Goal: Submit feedback/report problem

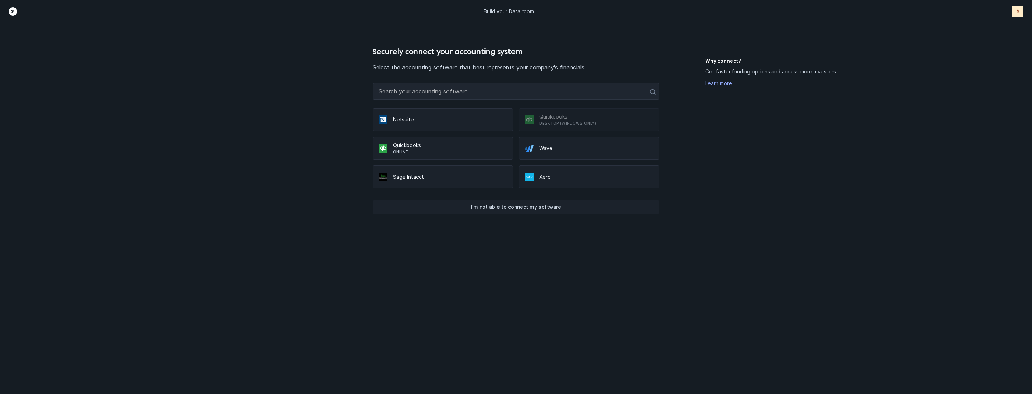
click at [496, 204] on p "I’m not able to connect my software" at bounding box center [516, 207] width 90 height 9
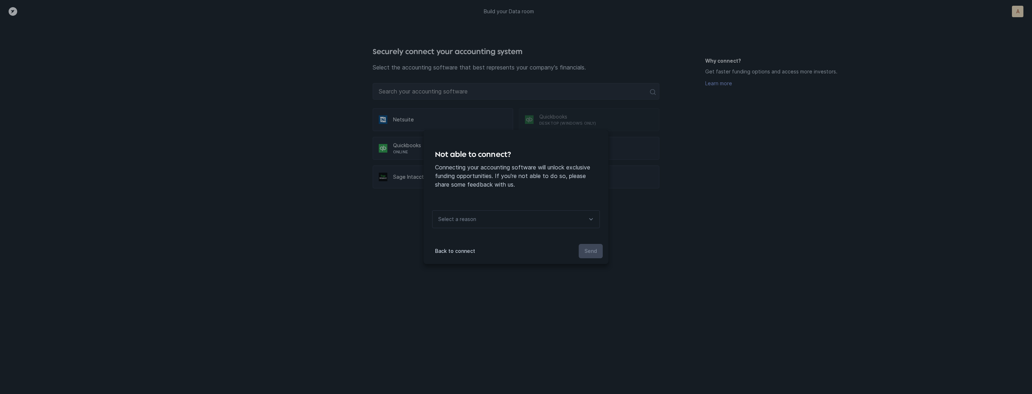
click at [479, 222] on div "Select a reason" at bounding box center [456, 219] width 48 height 17
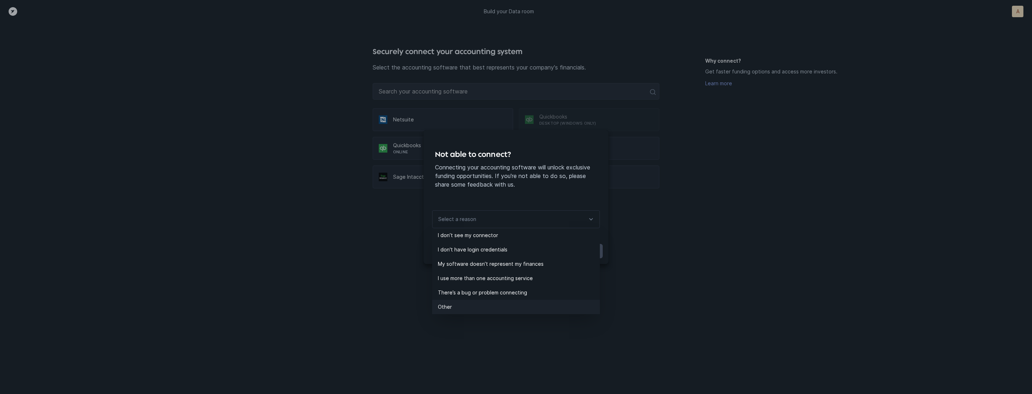
click at [450, 303] on p "Other" at bounding box center [519, 307] width 162 height 9
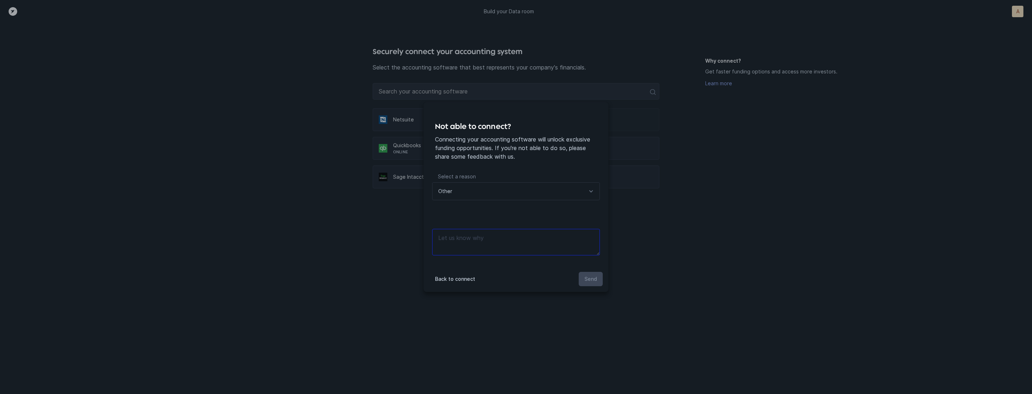
click at [501, 241] on textarea at bounding box center [516, 242] width 168 height 27
type textarea "files"
click at [590, 284] on button "Send" at bounding box center [590, 279] width 24 height 14
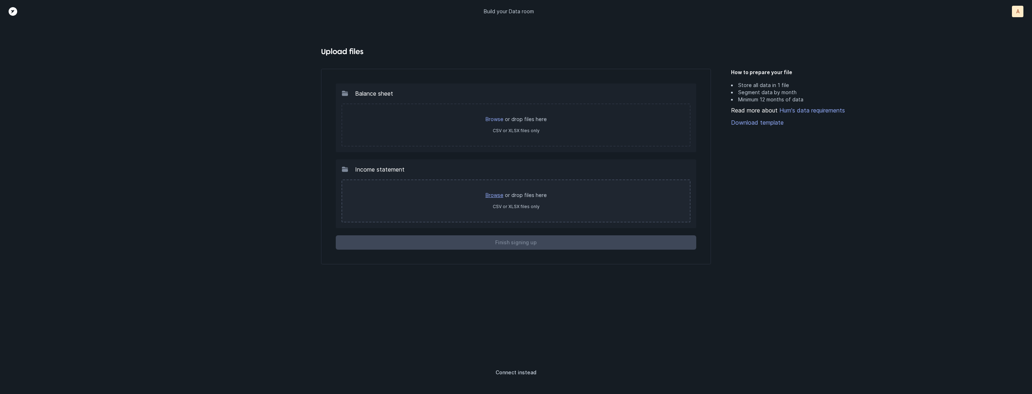
click at [498, 193] on link "Browse" at bounding box center [494, 195] width 18 height 6
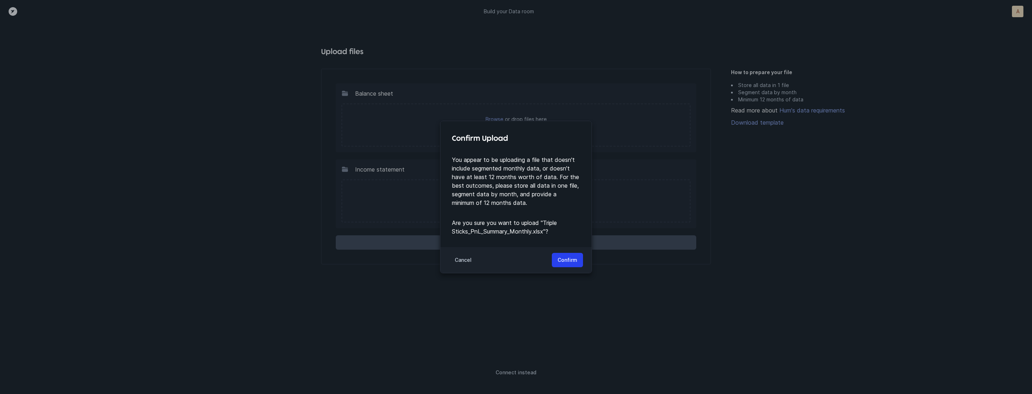
click at [572, 269] on div "Cancel Confirm" at bounding box center [515, 260] width 151 height 26
click at [572, 259] on p "Confirm" at bounding box center [567, 260] width 20 height 9
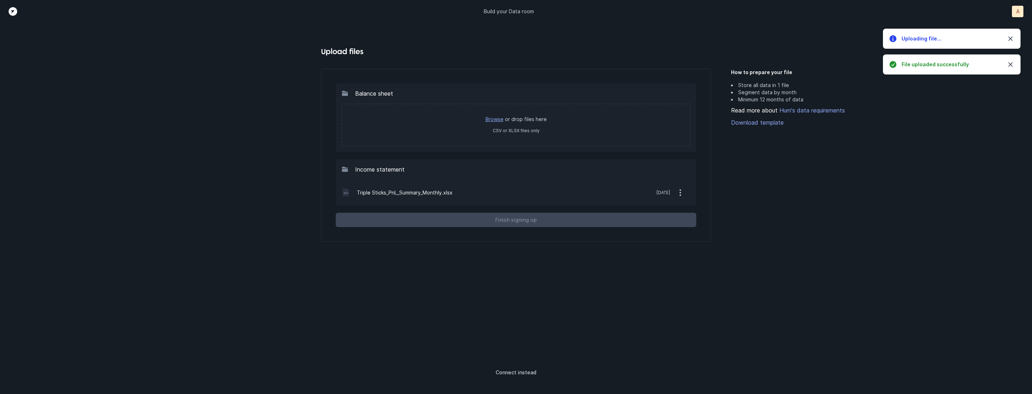
click at [498, 121] on link "Browse" at bounding box center [494, 119] width 18 height 6
